Goal: Information Seeking & Learning: Learn about a topic

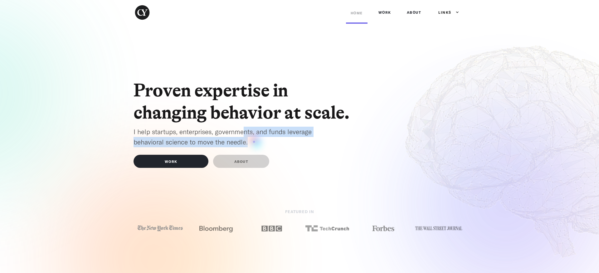
drag, startPoint x: 245, startPoint y: 135, endPoint x: 254, endPoint y: 142, distance: 11.2
click at [254, 142] on p "I help startups, enterprises, governments, and funds leverage behavioral scienc…" at bounding box center [234, 137] width 200 height 20
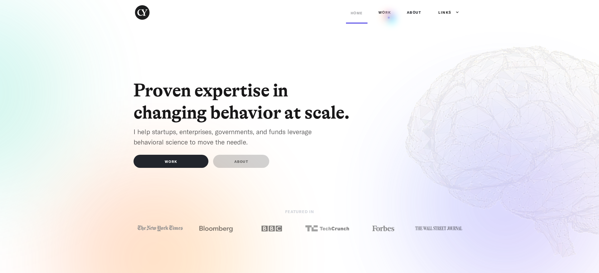
click at [389, 17] on link "Work" at bounding box center [385, 12] width 22 height 19
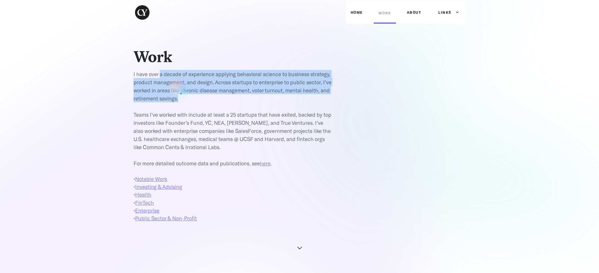
drag, startPoint x: 160, startPoint y: 77, endPoint x: 180, endPoint y: 99, distance: 30.5
click at [181, 99] on p "I have over a decade of experience applying behavioral science to business stra…" at bounding box center [234, 118] width 200 height 97
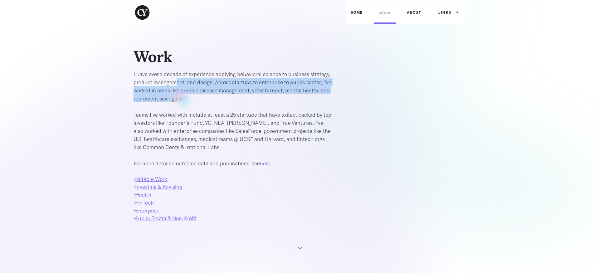
drag, startPoint x: 180, startPoint y: 99, endPoint x: 176, endPoint y: 79, distance: 20.8
click at [177, 79] on p "I have over a decade of experience applying behavioral science to business stra…" at bounding box center [234, 118] width 200 height 97
drag, startPoint x: 176, startPoint y: 79, endPoint x: 183, endPoint y: 97, distance: 19.2
click at [183, 96] on p "I have over a decade of experience applying behavioral science to business stra…" at bounding box center [234, 118] width 200 height 97
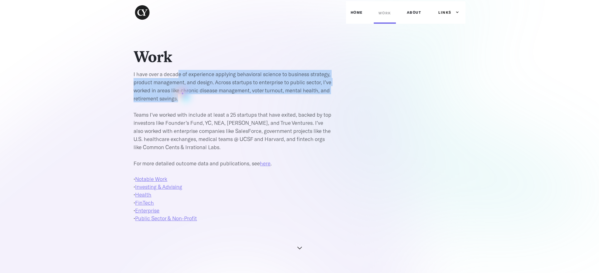
drag, startPoint x: 183, startPoint y: 97, endPoint x: 178, endPoint y: 76, distance: 21.3
click at [179, 77] on p "I have over a decade of experience applying behavioral science to business stra…" at bounding box center [234, 118] width 200 height 97
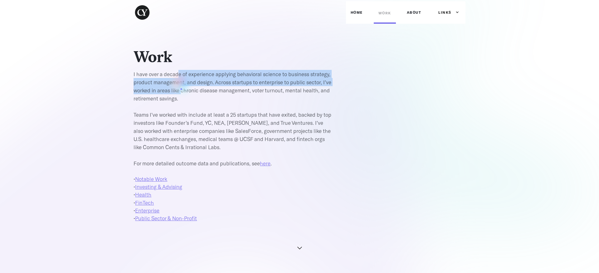
drag, startPoint x: 178, startPoint y: 76, endPoint x: 183, endPoint y: 96, distance: 20.2
click at [183, 95] on p "I have over a decade of experience applying behavioral science to business stra…" at bounding box center [234, 118] width 200 height 97
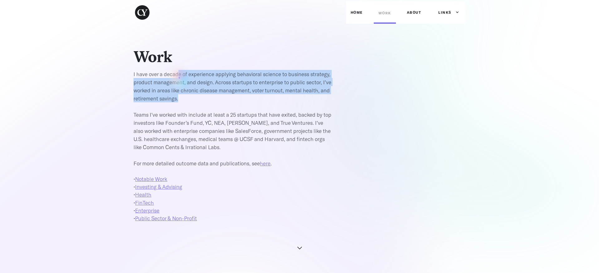
drag, startPoint x: 183, startPoint y: 96, endPoint x: 180, endPoint y: 78, distance: 18.4
click at [180, 78] on p "I have over a decade of experience applying behavioral science to business stra…" at bounding box center [234, 118] width 200 height 97
drag, startPoint x: 179, startPoint y: 77, endPoint x: 183, endPoint y: 97, distance: 20.3
click at [183, 97] on p "I have over a decade of experience applying behavioral science to business stra…" at bounding box center [234, 118] width 200 height 97
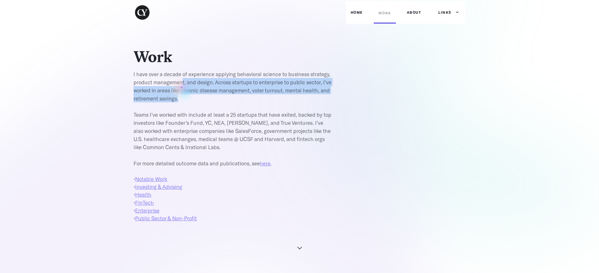
drag, startPoint x: 183, startPoint y: 98, endPoint x: 182, endPoint y: 84, distance: 13.8
click at [182, 85] on p "I have over a decade of experience applying behavioral science to business stra…" at bounding box center [234, 118] width 200 height 97
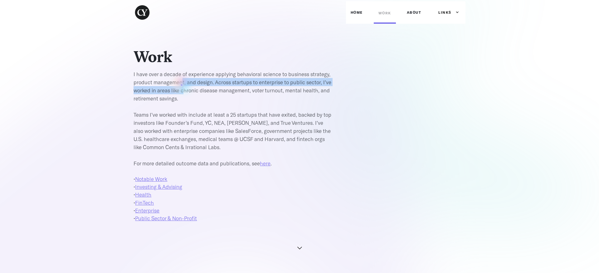
drag, startPoint x: 182, startPoint y: 84, endPoint x: 184, endPoint y: 94, distance: 9.7
click at [184, 93] on p "I have over a decade of experience applying behavioral science to business stra…" at bounding box center [234, 118] width 200 height 97
drag, startPoint x: 184, startPoint y: 94, endPoint x: 182, endPoint y: 77, distance: 16.7
click at [182, 77] on p "I have over a decade of experience applying behavioral science to business stra…" at bounding box center [234, 118] width 200 height 97
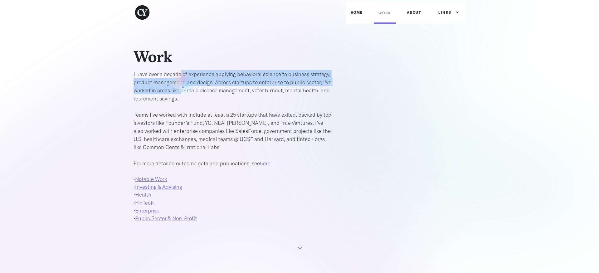
drag, startPoint x: 182, startPoint y: 77, endPoint x: 183, endPoint y: 95, distance: 17.5
click at [183, 94] on p "I have over a decade of experience applying behavioral science to business stra…" at bounding box center [234, 118] width 200 height 97
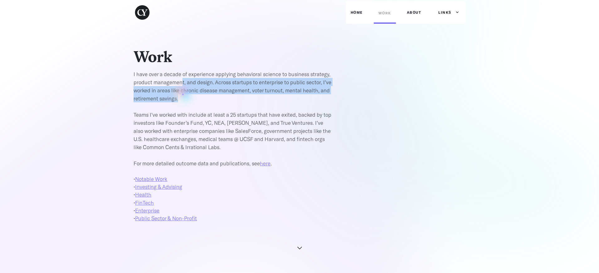
drag, startPoint x: 183, startPoint y: 95, endPoint x: 181, endPoint y: 80, distance: 14.8
click at [181, 80] on p "I have over a decade of experience applying behavioral science to business stra…" at bounding box center [234, 118] width 200 height 97
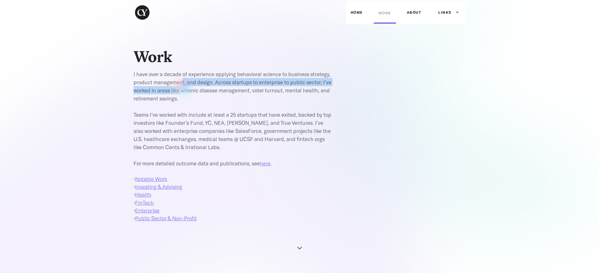
drag, startPoint x: 181, startPoint y: 80, endPoint x: 183, endPoint y: 95, distance: 15.1
click at [183, 95] on p "I have over a decade of experience applying behavioral science to business stra…" at bounding box center [234, 118] width 200 height 97
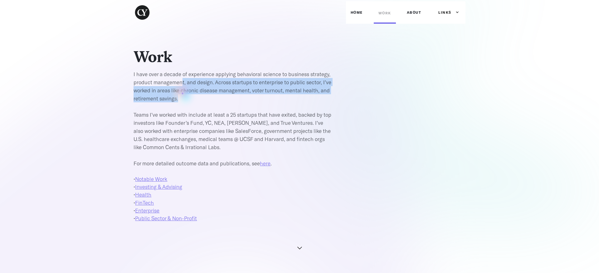
drag, startPoint x: 183, startPoint y: 95, endPoint x: 181, endPoint y: 80, distance: 15.1
click at [181, 80] on p "I have over a decade of experience applying behavioral science to business stra…" at bounding box center [234, 118] width 200 height 97
drag, startPoint x: 181, startPoint y: 80, endPoint x: 183, endPoint y: 97, distance: 17.3
click at [183, 97] on p "I have over a decade of experience applying behavioral science to business stra…" at bounding box center [234, 118] width 200 height 97
drag, startPoint x: 183, startPoint y: 97, endPoint x: 183, endPoint y: 80, distance: 17.5
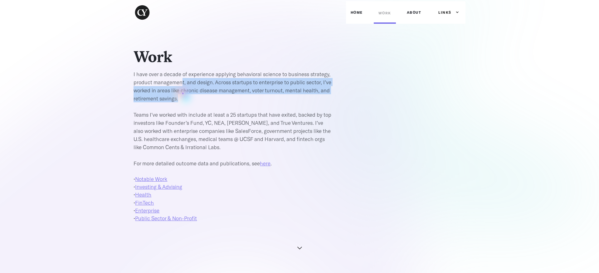
click at [183, 80] on p "I have over a decade of experience applying behavioral science to business stra…" at bounding box center [234, 118] width 200 height 97
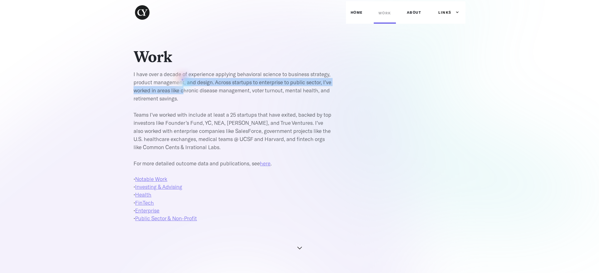
drag, startPoint x: 183, startPoint y: 80, endPoint x: 185, endPoint y: 96, distance: 16.7
click at [185, 96] on p "I have over a decade of experience applying behavioral science to business stra…" at bounding box center [234, 118] width 200 height 97
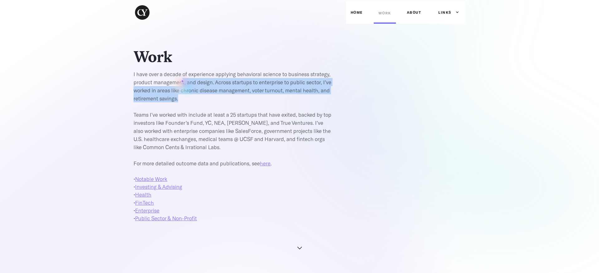
drag, startPoint x: 185, startPoint y: 96, endPoint x: 182, endPoint y: 78, distance: 18.3
click at [182, 79] on p "I have over a decade of experience applying behavioral science to business stra…" at bounding box center [234, 118] width 200 height 97
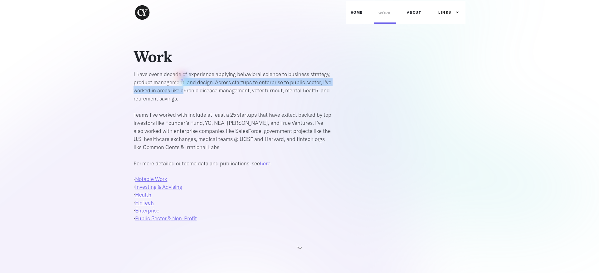
drag, startPoint x: 182, startPoint y: 78, endPoint x: 185, endPoint y: 96, distance: 17.7
click at [185, 94] on p "I have over a decade of experience applying behavioral science to business stra…" at bounding box center [234, 118] width 200 height 97
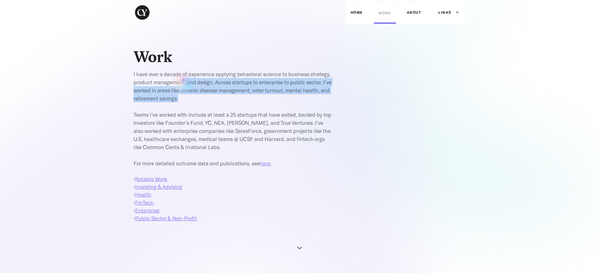
drag, startPoint x: 185, startPoint y: 96, endPoint x: 183, endPoint y: 79, distance: 16.3
click at [183, 80] on p "I have over a decade of experience applying behavioral science to business stra…" at bounding box center [234, 118] width 200 height 97
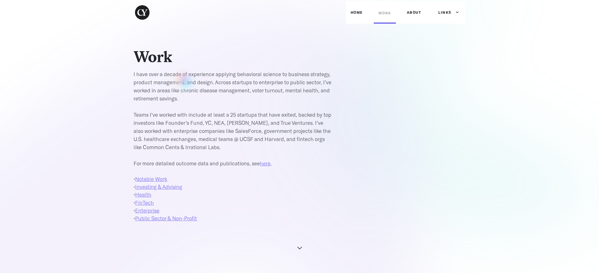
drag, startPoint x: 183, startPoint y: 79, endPoint x: 185, endPoint y: 98, distance: 19.2
click at [185, 98] on p "I have over a decade of experience applying behavioral science to business stra…" at bounding box center [234, 118] width 200 height 97
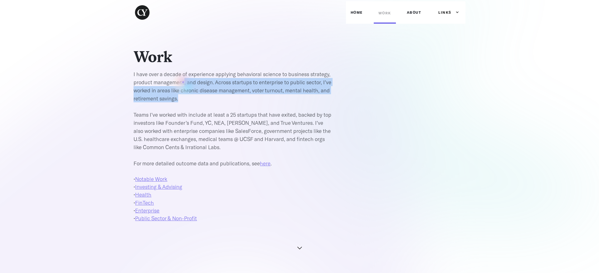
drag, startPoint x: 185, startPoint y: 98, endPoint x: 183, endPoint y: 82, distance: 16.7
click at [183, 82] on p "I have over a decade of experience applying behavioral science to business stra…" at bounding box center [234, 118] width 200 height 97
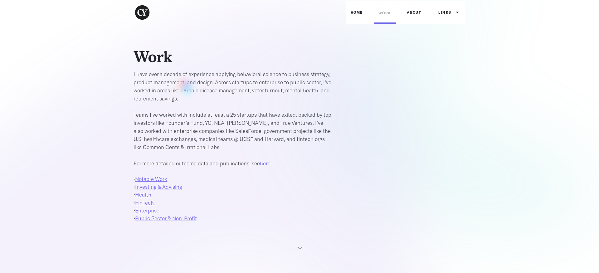
drag, startPoint x: 183, startPoint y: 82, endPoint x: 186, endPoint y: 98, distance: 16.5
click at [186, 98] on p "I have over a decade of experience applying behavioral science to business stra…" at bounding box center [234, 118] width 200 height 97
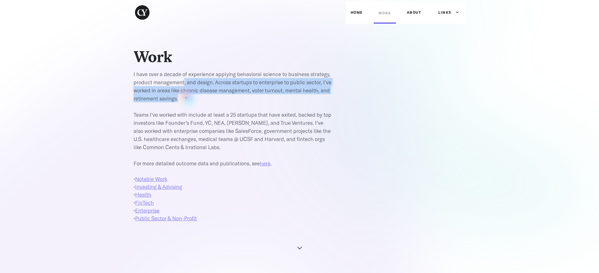
drag, startPoint x: 186, startPoint y: 98, endPoint x: 184, endPoint y: 85, distance: 13.3
click at [184, 85] on p "I have over a decade of experience applying behavioral science to business stra…" at bounding box center [234, 118] width 200 height 97
drag, startPoint x: 184, startPoint y: 85, endPoint x: 186, endPoint y: 98, distance: 13.3
click at [186, 98] on p "I have over a decade of experience applying behavioral science to business stra…" at bounding box center [234, 118] width 200 height 97
drag, startPoint x: 186, startPoint y: 98, endPoint x: 185, endPoint y: 82, distance: 16.3
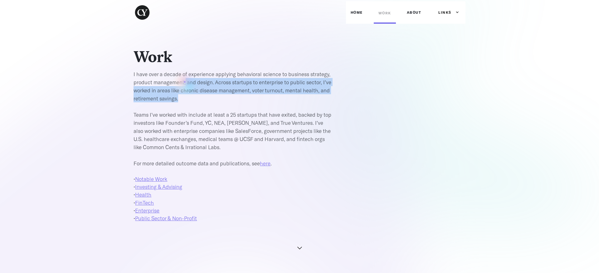
click at [185, 82] on p "I have over a decade of experience applying behavioral science to business stra…" at bounding box center [234, 118] width 200 height 97
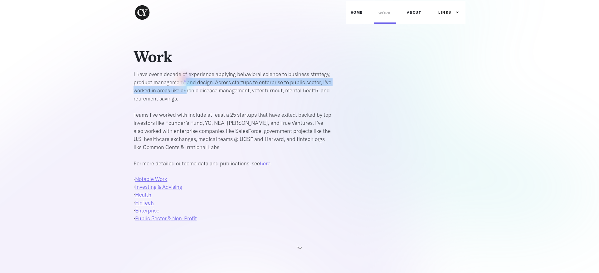
drag, startPoint x: 185, startPoint y: 81, endPoint x: 187, endPoint y: 93, distance: 12.1
click at [187, 93] on p "I have over a decade of experience applying behavioral science to business stra…" at bounding box center [234, 118] width 200 height 97
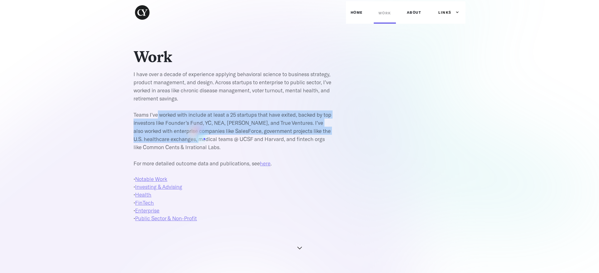
drag, startPoint x: 157, startPoint y: 115, endPoint x: 206, endPoint y: 141, distance: 56.0
click at [206, 141] on p "I have over a decade of experience applying behavioral science to business stra…" at bounding box center [234, 118] width 200 height 97
drag, startPoint x: 206, startPoint y: 141, endPoint x: 200, endPoint y: 116, distance: 25.7
click at [200, 116] on p "I have over a decade of experience applying behavioral science to business stra…" at bounding box center [234, 118] width 200 height 97
drag, startPoint x: 200, startPoint y: 117, endPoint x: 209, endPoint y: 141, distance: 25.7
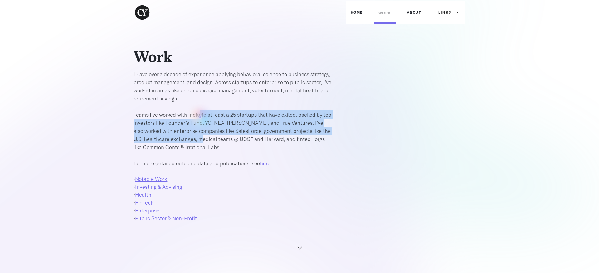
click at [209, 141] on p "I have over a decade of experience applying behavioral science to business stra…" at bounding box center [234, 118] width 200 height 97
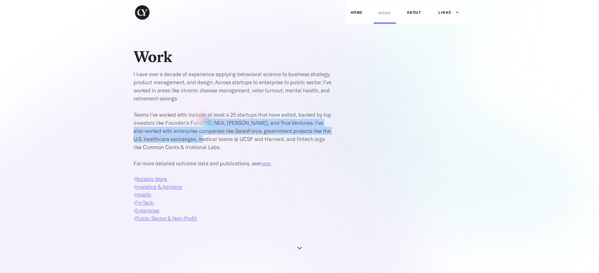
drag
click at [204, 121] on p "I have over a decade of experience applying behavioral science to business stra…" at bounding box center [234, 118] width 200 height 97
click at [210, 140] on p "I have over a decade of experience applying behavioral science to business stra…" at bounding box center [234, 118] width 200 height 97
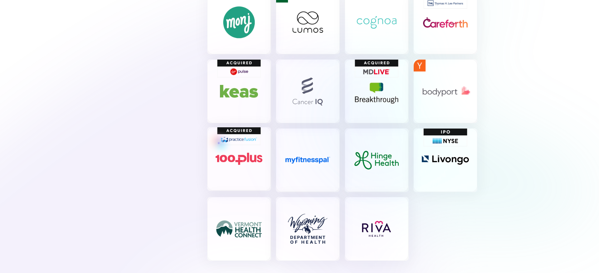
click at [219, 143] on img at bounding box center [239, 159] width 64 height 64
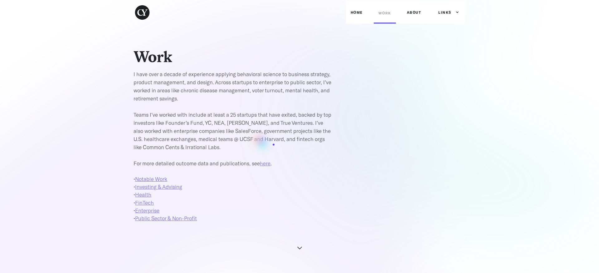
click at [274, 145] on p "I have over a decade of experience applying behavioral science to business stra…" at bounding box center [234, 118] width 200 height 97
click at [355, 18] on link "Home" at bounding box center [357, 12] width 22 height 19
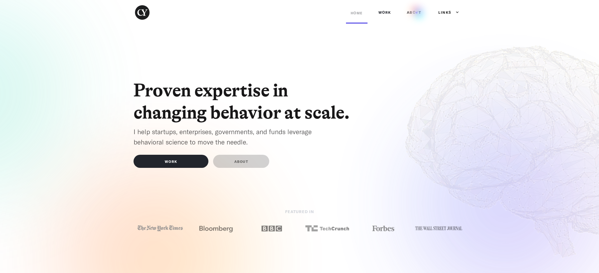
click at [417, 12] on link "ABOUT" at bounding box center [414, 12] width 24 height 19
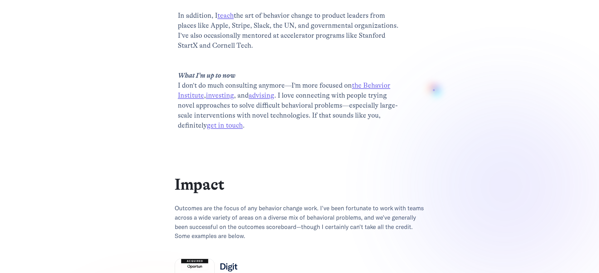
scroll to position [295, 0]
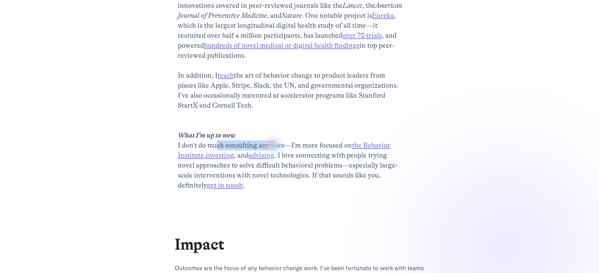
drag, startPoint x: 218, startPoint y: 145, endPoint x: 275, endPoint y: 146, distance: 57.1
click at [275, 146] on p "Blurb CEO @ Cognitive , Founder @ The Behavior Institute ‍ I’ve spent the last …" at bounding box center [290, 11] width 225 height 360
drag, startPoint x: 275, startPoint y: 146, endPoint x: 279, endPoint y: 146, distance: 3.4
click at [276, 146] on p "Blurb CEO @ Cognitive , Founder @ The Behavior Institute ‍ I’ve spent the last …" at bounding box center [290, 11] width 225 height 360
drag, startPoint x: 310, startPoint y: 145, endPoint x: 332, endPoint y: 145, distance: 21.9
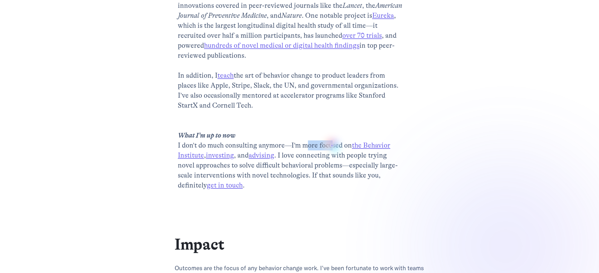
click at [332, 145] on p "Blurb CEO @ Cognitive , Founder @ The Behavior Institute ‍ I’ve spent the last …" at bounding box center [290, 11] width 225 height 360
drag, startPoint x: 239, startPoint y: 155, endPoint x: 249, endPoint y: 155, distance: 9.4
click at [246, 155] on p "Blurb CEO @ Cognitive , Founder @ The Behavior Institute ‍ I’ve spent the last …" at bounding box center [290, 11] width 225 height 360
click at [283, 156] on p "Blurb CEO @ Cognitive , Founder @ The Behavior Institute ‍ I’ve spent the last …" at bounding box center [290, 11] width 225 height 360
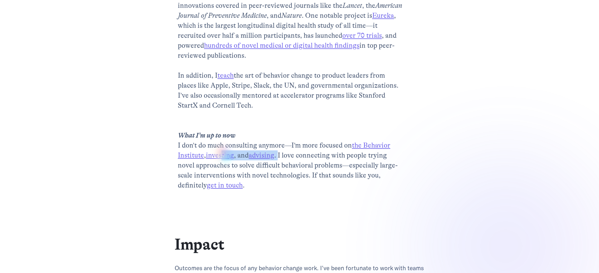
drag, startPoint x: 278, startPoint y: 155, endPoint x: 222, endPoint y: 155, distance: 56.5
click at [220, 155] on p "Blurb CEO @ Cognitive , Founder @ The Behavior Institute ‍ I’ve spent the last …" at bounding box center [290, 11] width 225 height 360
click at [294, 156] on p "Blurb CEO @ Cognitive , Founder @ The Behavior Institute ‍ I’ve spent the last …" at bounding box center [290, 11] width 225 height 360
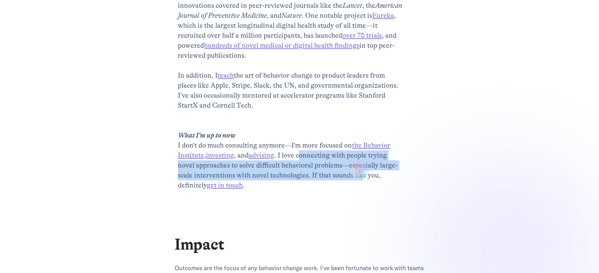
drag, startPoint x: 321, startPoint y: 158, endPoint x: 362, endPoint y: 174, distance: 44.7
click at [362, 174] on p "Blurb CEO @ Cognitive , Founder @ The Behavior Institute ‍ I’ve spent the last …" at bounding box center [290, 11] width 225 height 360
drag, startPoint x: 362, startPoint y: 174, endPoint x: 353, endPoint y: 157, distance: 19.1
click at [354, 158] on p "Blurb CEO @ Cognitive , Founder @ The Behavior Institute ‍ I’ve spent the last …" at bounding box center [290, 11] width 225 height 360
drag, startPoint x: 353, startPoint y: 157, endPoint x: 362, endPoint y: 173, distance: 18.0
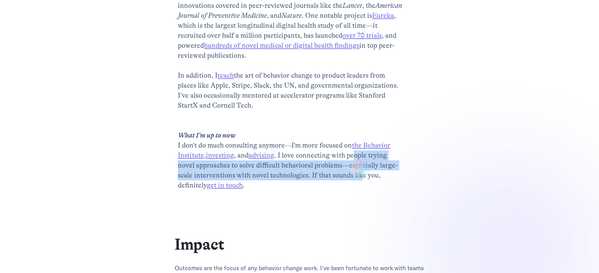
click at [362, 171] on p "Blurb CEO @ Cognitive , Founder @ The Behavior Institute ‍ I’ve spent the last …" at bounding box center [290, 11] width 225 height 360
drag, startPoint x: 362, startPoint y: 173, endPoint x: 354, endPoint y: 159, distance: 16.0
click at [354, 159] on p "Blurb CEO @ Cognitive , Founder @ The Behavior Institute ‍ I’ve spent the last …" at bounding box center [290, 11] width 225 height 360
drag, startPoint x: 354, startPoint y: 159, endPoint x: 362, endPoint y: 173, distance: 15.8
click at [362, 172] on p "Blurb CEO @ Cognitive , Founder @ The Behavior Institute ‍ I’ve spent the last …" at bounding box center [290, 11] width 225 height 360
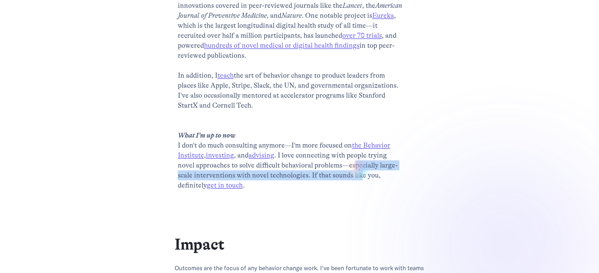
drag, startPoint x: 362, startPoint y: 173, endPoint x: 356, endPoint y: 161, distance: 13.3
click at [356, 161] on p "Blurb CEO @ Cognitive , Founder @ The Behavior Institute ‍ I’ve spent the last …" at bounding box center [290, 11] width 225 height 360
drag, startPoint x: 356, startPoint y: 161, endPoint x: 364, endPoint y: 173, distance: 14.7
click at [364, 172] on p "Blurb CEO @ Cognitive , Founder @ The Behavior Institute ‍ I’ve spent the last …" at bounding box center [290, 11] width 225 height 360
drag, startPoint x: 364, startPoint y: 173, endPoint x: 356, endPoint y: 160, distance: 15.9
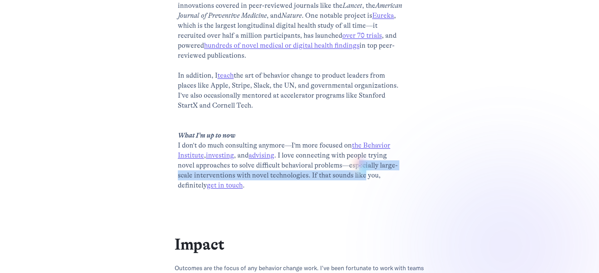
click at [356, 160] on p "Blurb CEO @ Cognitive , Founder @ The Behavior Institute ‍ I’ve spent the last …" at bounding box center [290, 11] width 225 height 360
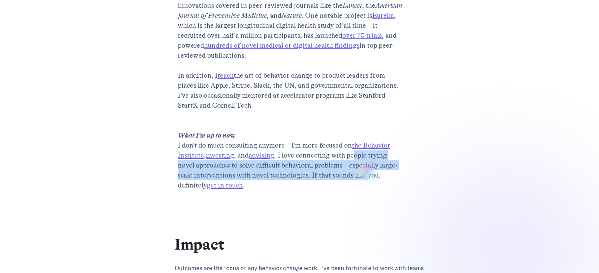
drag, startPoint x: 356, startPoint y: 160, endPoint x: 366, endPoint y: 172, distance: 16.4
click at [367, 172] on p "Blurb CEO @ Cognitive , Founder @ The Behavior Institute ‍ I’ve spent the last …" at bounding box center [290, 11] width 225 height 360
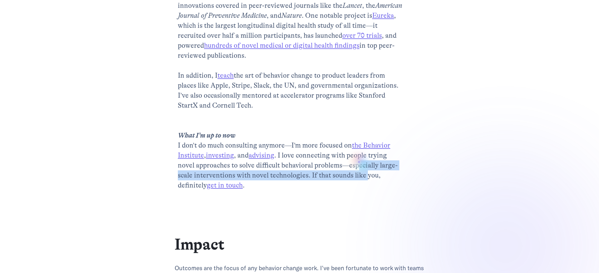
drag, startPoint x: 366, startPoint y: 172, endPoint x: 357, endPoint y: 159, distance: 15.9
click at [358, 160] on p "Blurb CEO @ Cognitive , Founder @ The Behavior Institute ‍ I’ve spent the last …" at bounding box center [290, 11] width 225 height 360
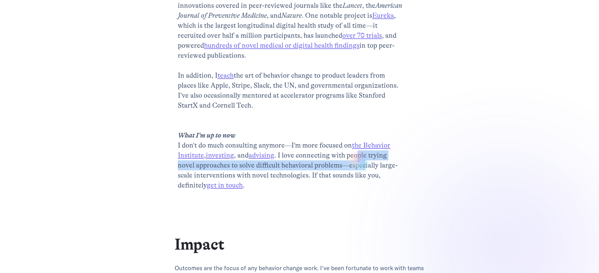
drag, startPoint x: 357, startPoint y: 159, endPoint x: 365, endPoint y: 173, distance: 16.2
click at [365, 172] on p "Blurb CEO @ Cognitive , Founder @ The Behavior Institute ‍ I’ve spent the last …" at bounding box center [290, 11] width 225 height 360
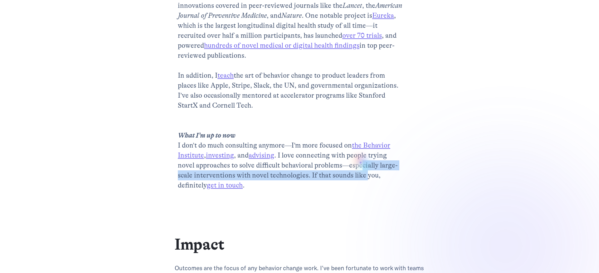
drag, startPoint x: 365, startPoint y: 173, endPoint x: 360, endPoint y: 162, distance: 12.6
click at [361, 162] on p "Blurb CEO @ Cognitive , Founder @ The Behavior Institute ‍ I’ve spent the last …" at bounding box center [290, 11] width 225 height 360
drag, startPoint x: 360, startPoint y: 162, endPoint x: 368, endPoint y: 173, distance: 13.4
click at [368, 173] on p "Blurb CEO @ Cognitive , Founder @ The Behavior Institute ‍ I’ve spent the last …" at bounding box center [290, 11] width 225 height 360
drag, startPoint x: 368, startPoint y: 173, endPoint x: 362, endPoint y: 161, distance: 13.4
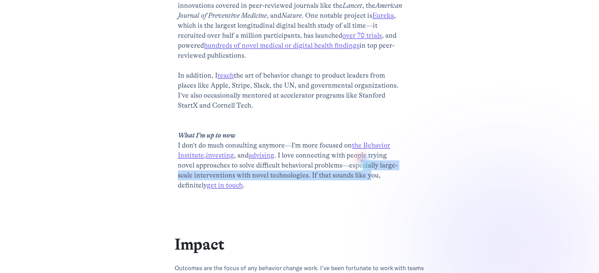
click at [362, 161] on p "Blurb CEO @ Cognitive , Founder @ The Behavior Institute ‍ I’ve spent the last …" at bounding box center [290, 11] width 225 height 360
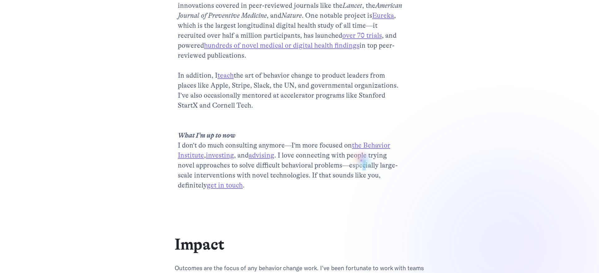
drag, startPoint x: 362, startPoint y: 160, endPoint x: 366, endPoint y: 175, distance: 14.6
click at [366, 173] on p "Blurb CEO @ Cognitive , Founder @ The Behavior Institute ‍ I’ve spent the last …" at bounding box center [290, 11] width 225 height 360
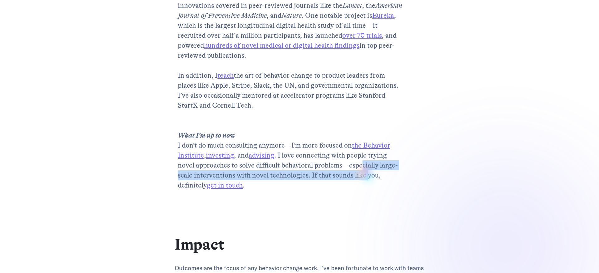
drag, startPoint x: 366, startPoint y: 175, endPoint x: 219, endPoint y: 195, distance: 148.4
click at [364, 175] on p "Blurb CEO @ Cognitive , Founder @ The Behavior Institute ‍ I’ve spent the last …" at bounding box center [290, 11] width 225 height 360
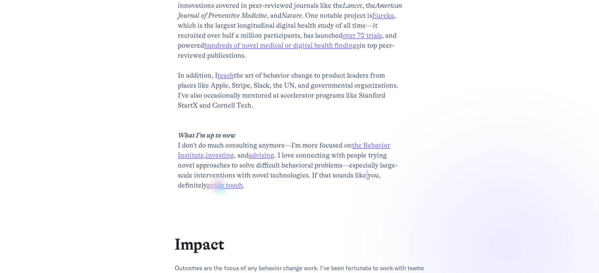
click at [218, 187] on link "get in touch" at bounding box center [225, 185] width 36 height 8
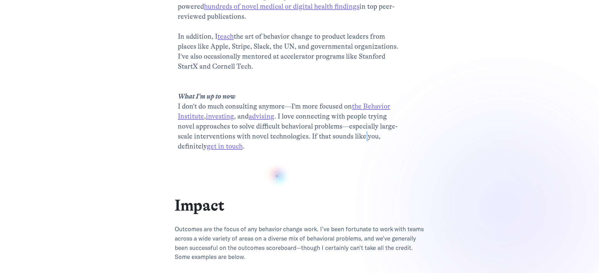
scroll to position [348, 0]
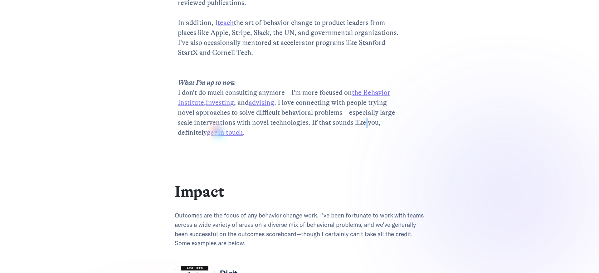
click at [216, 132] on link "get in touch" at bounding box center [225, 133] width 36 height 8
click at [324, 180] on div at bounding box center [299, 212] width 599 height 1120
click at [378, 94] on link "the Behavior Institute" at bounding box center [284, 98] width 213 height 18
click at [228, 104] on link "investing" at bounding box center [220, 103] width 28 height 8
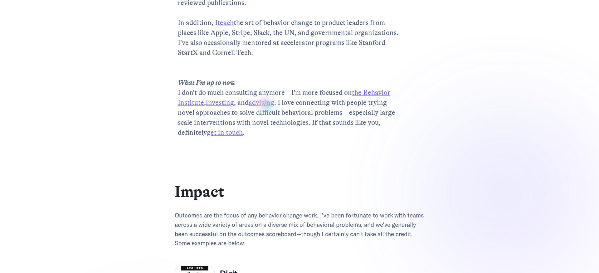
click at [265, 105] on link "advising" at bounding box center [262, 103] width 26 height 8
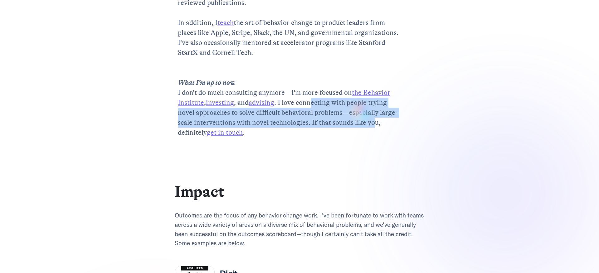
drag, startPoint x: 312, startPoint y: 104, endPoint x: 371, endPoint y: 120, distance: 60.6
drag, startPoint x: 370, startPoint y: 120, endPoint x: 363, endPoint y: 103, distance: 18.5
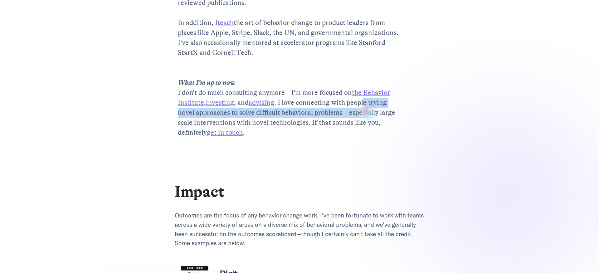
drag, startPoint x: 363, startPoint y: 103, endPoint x: 368, endPoint y: 116, distance: 14.5
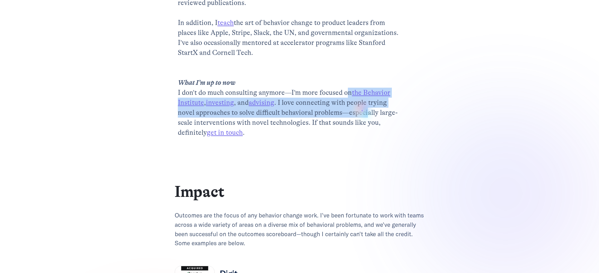
drag, startPoint x: 368, startPoint y: 116, endPoint x: 346, endPoint y: 93, distance: 32.3
drag, startPoint x: 346, startPoint y: 93, endPoint x: 357, endPoint y: 120, distance: 28.8
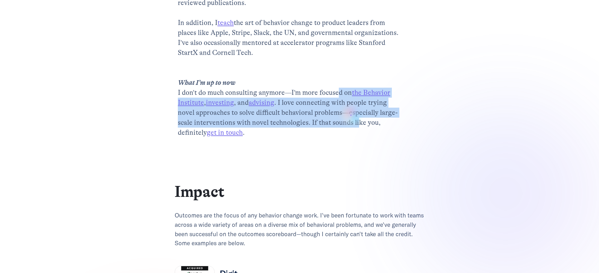
drag, startPoint x: 357, startPoint y: 120, endPoint x: 338, endPoint y: 95, distance: 30.8
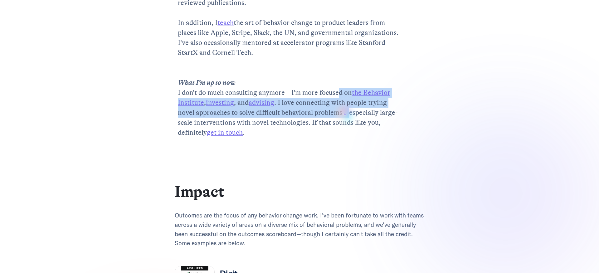
drag, startPoint x: 338, startPoint y: 95, endPoint x: 345, endPoint y: 120, distance: 26.3
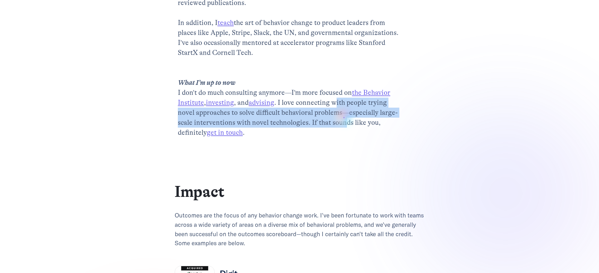
drag, startPoint x: 345, startPoint y: 120, endPoint x: 337, endPoint y: 99, distance: 23.2
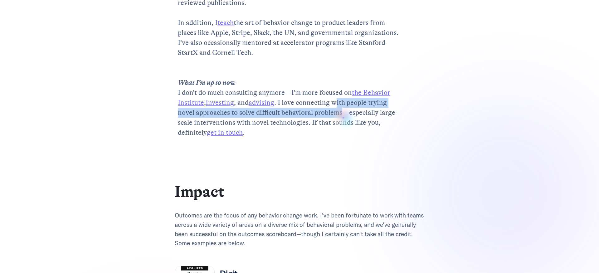
drag, startPoint x: 337, startPoint y: 99, endPoint x: 344, endPoint y: 119, distance: 21.2
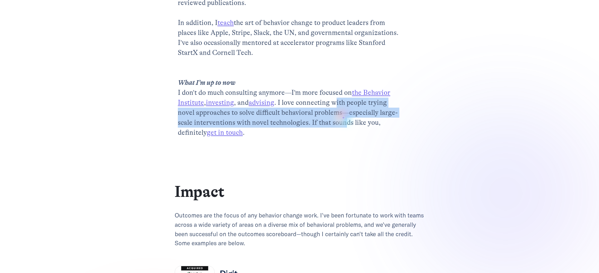
drag
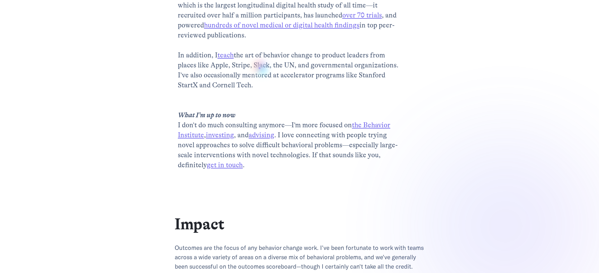
scroll to position [305, 0]
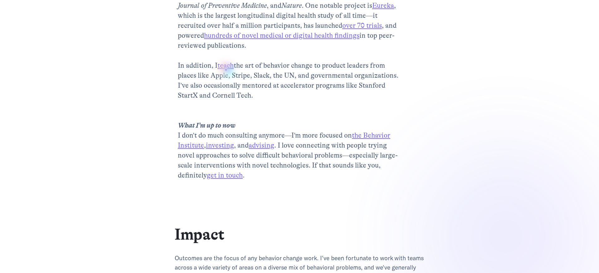
click at [226, 70] on p "Blurb CEO @ Cognitive , Founder @ The Behavior Institute ‍ I’ve spent the last …" at bounding box center [290, 1] width 225 height 360
click at [225, 68] on link "teach" at bounding box center [226, 66] width 16 height 8
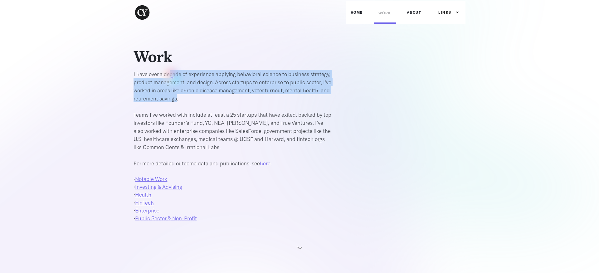
drag, startPoint x: 171, startPoint y: 75, endPoint x: 178, endPoint y: 97, distance: 22.7
click at [178, 97] on p "I have over a decade of experience applying behavioral science to business stra…" at bounding box center [234, 118] width 200 height 97
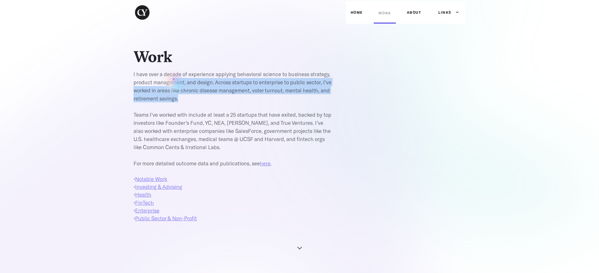
drag, startPoint x: 178, startPoint y: 97, endPoint x: 174, endPoint y: 78, distance: 19.5
click at [174, 78] on p "I have over a decade of experience applying behavioral science to business stra…" at bounding box center [234, 118] width 200 height 97
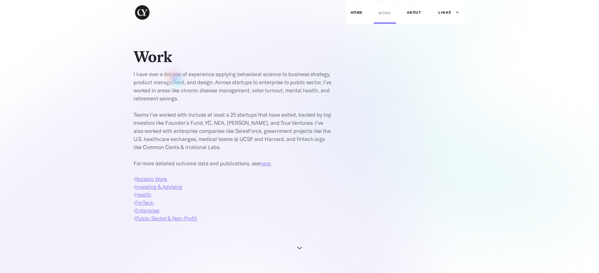
drag, startPoint x: 174, startPoint y: 80, endPoint x: 178, endPoint y: 94, distance: 14.6
click at [178, 93] on p "I have over a decade of experience applying behavioral science to business stra…" at bounding box center [234, 118] width 200 height 97
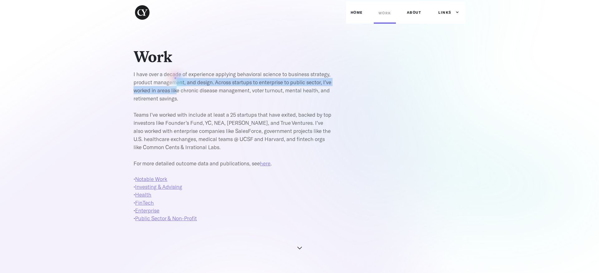
drag, startPoint x: 178, startPoint y: 94, endPoint x: 175, endPoint y: 78, distance: 16.2
click at [175, 78] on p "I have over a decade of experience applying behavioral science to business stra…" at bounding box center [234, 118] width 200 height 97
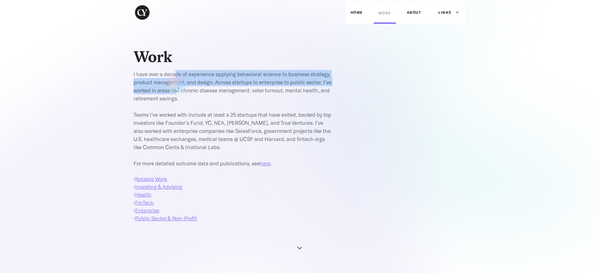
drag, startPoint x: 175, startPoint y: 78, endPoint x: 179, endPoint y: 92, distance: 14.6
click at [179, 91] on p "I have over a decade of experience applying behavioral science to business stra…" at bounding box center [234, 118] width 200 height 97
click at [179, 92] on p "I have over a decade of experience applying behavioral science to business stra…" at bounding box center [234, 118] width 200 height 97
